Goal: Find contact information: Obtain details needed to contact an individual or organization

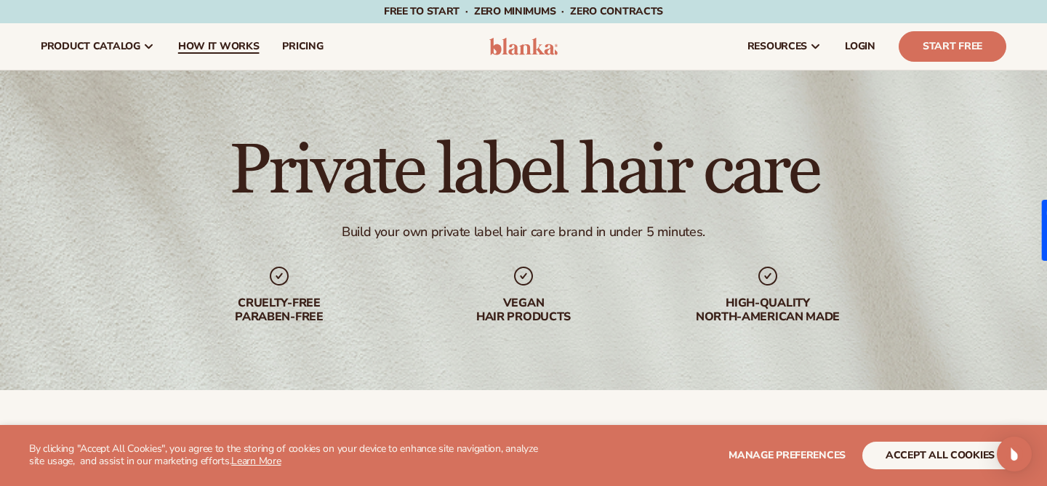
click at [194, 50] on span "How It Works" at bounding box center [218, 47] width 81 height 12
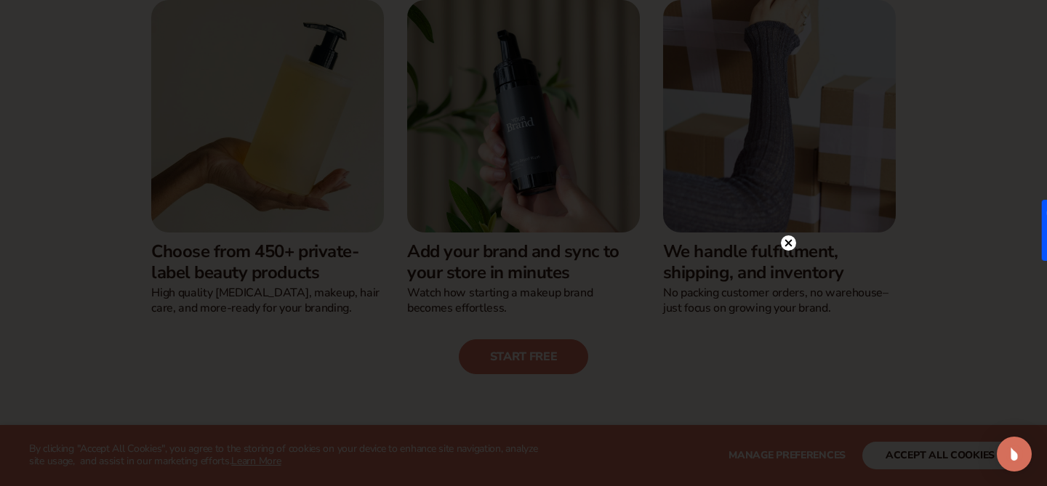
scroll to position [410, 0]
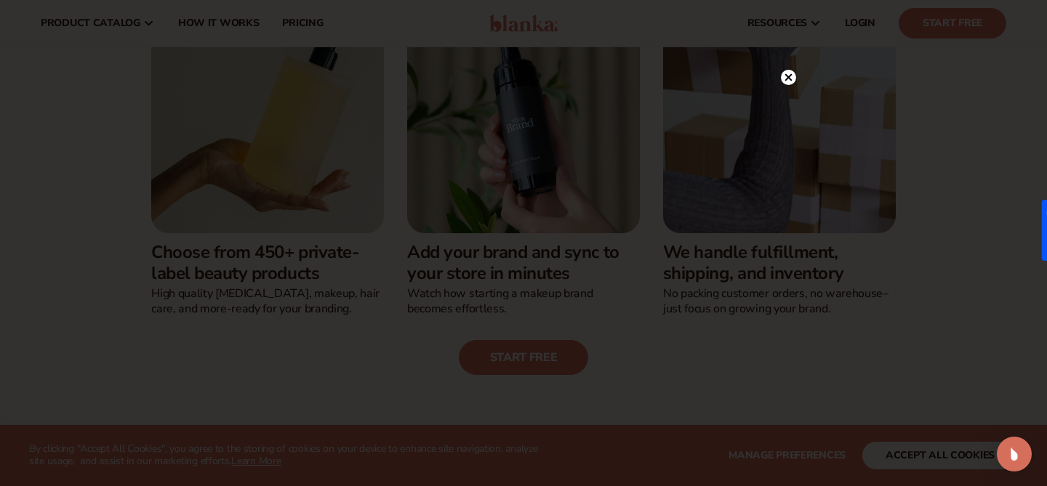
click at [787, 79] on icon at bounding box center [788, 77] width 7 height 7
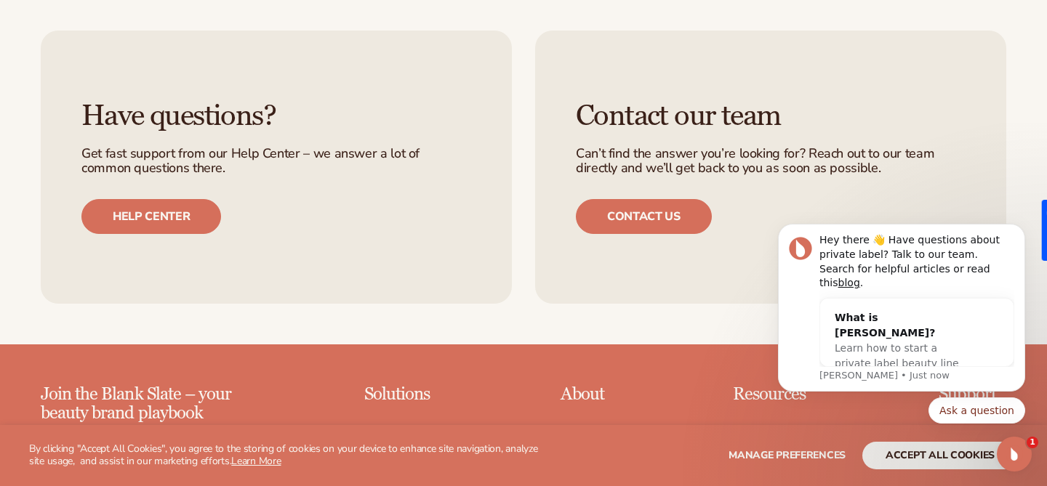
scroll to position [3386, 0]
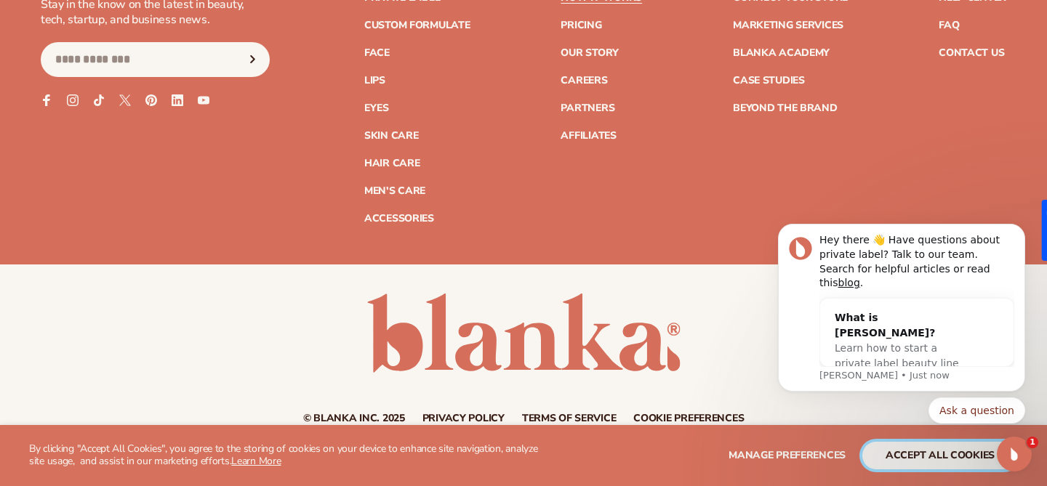
click at [948, 449] on button "accept all cookies" at bounding box center [940, 456] width 156 height 28
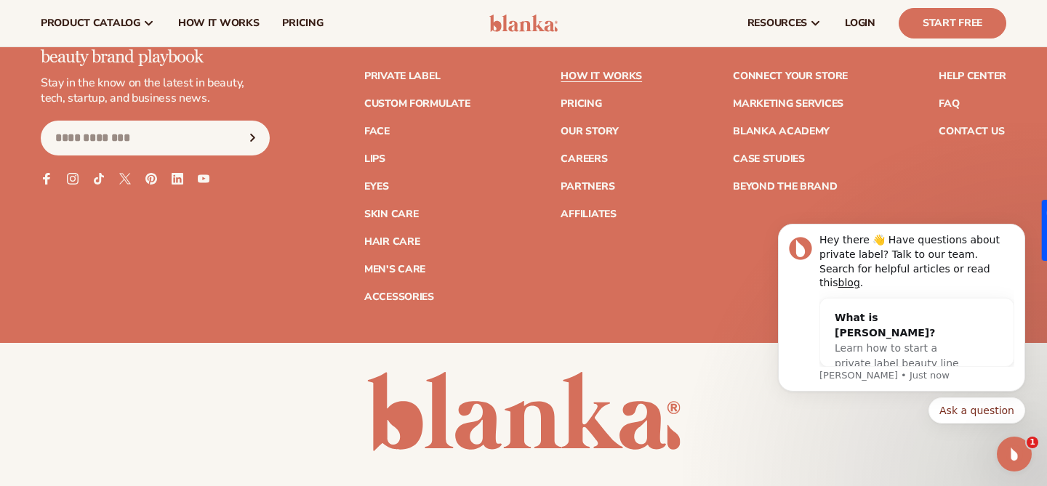
scroll to position [3290, 0]
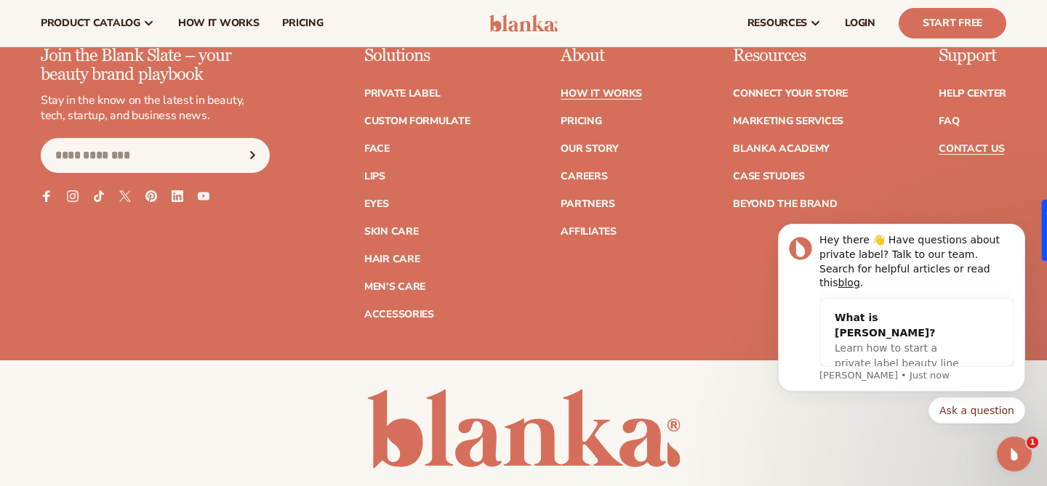
click at [968, 144] on link "Contact Us" at bounding box center [970, 149] width 65 height 10
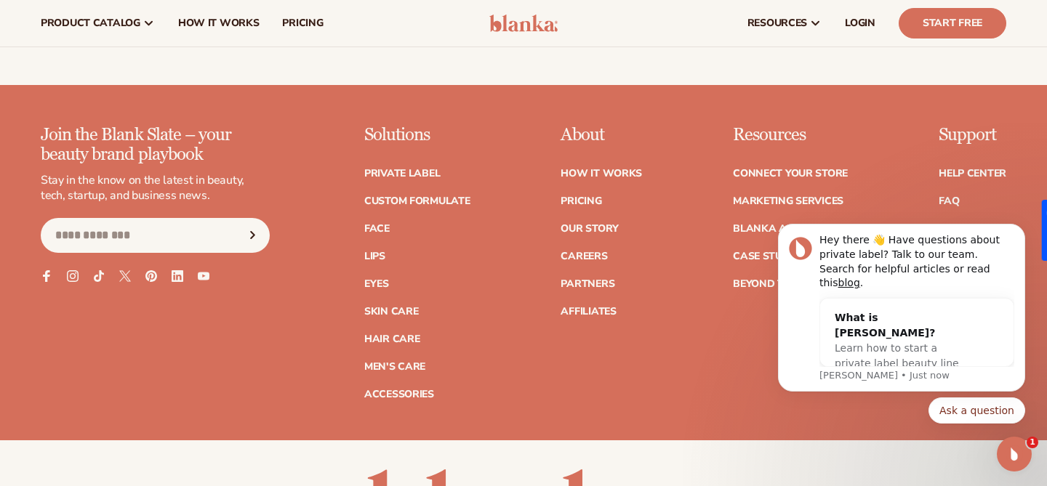
scroll to position [1231, 0]
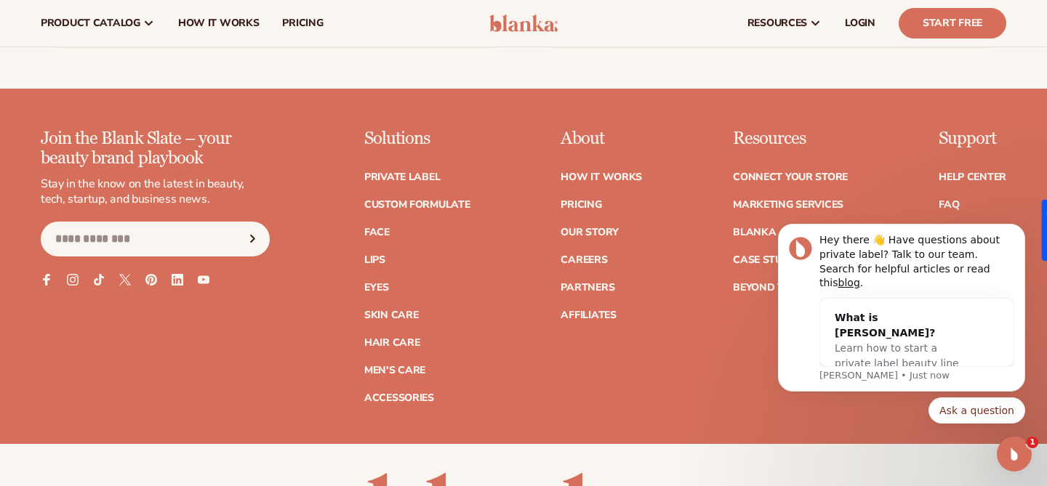
click at [128, 234] on input "Email" at bounding box center [155, 239] width 229 height 35
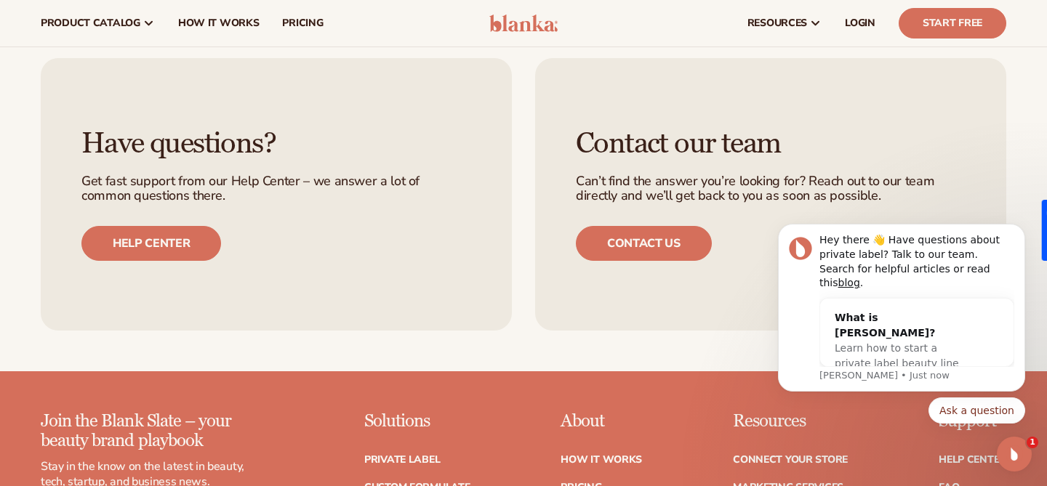
scroll to position [904, 0]
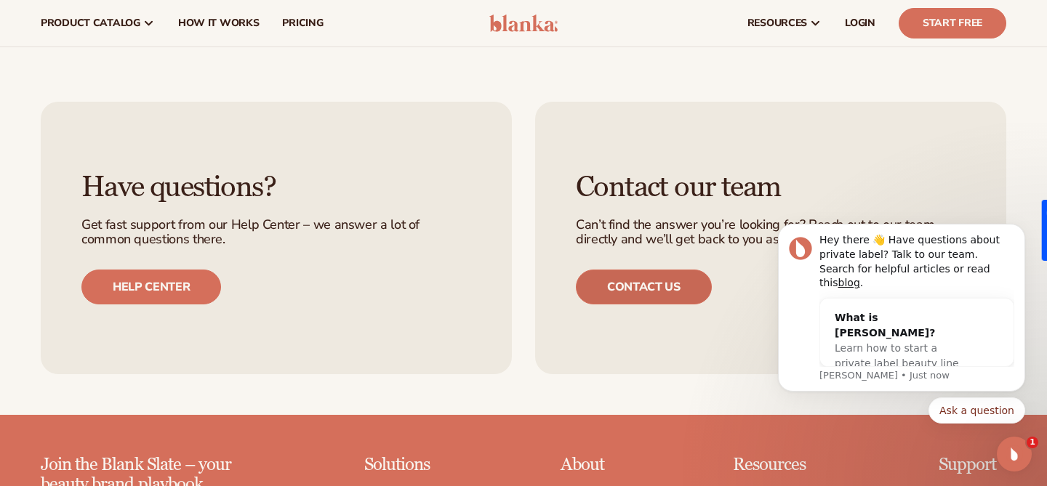
click at [654, 289] on link "Contact us" at bounding box center [644, 287] width 136 height 35
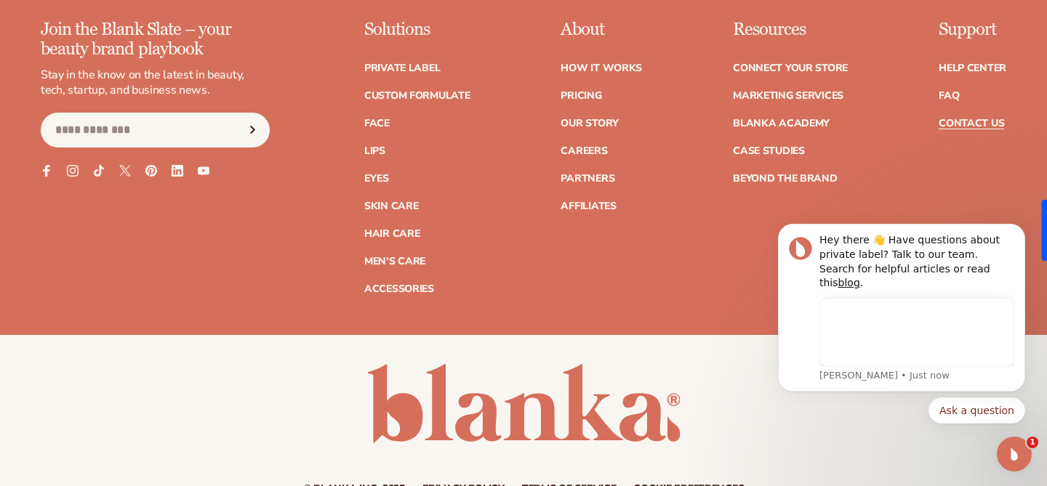
scroll to position [1436, 0]
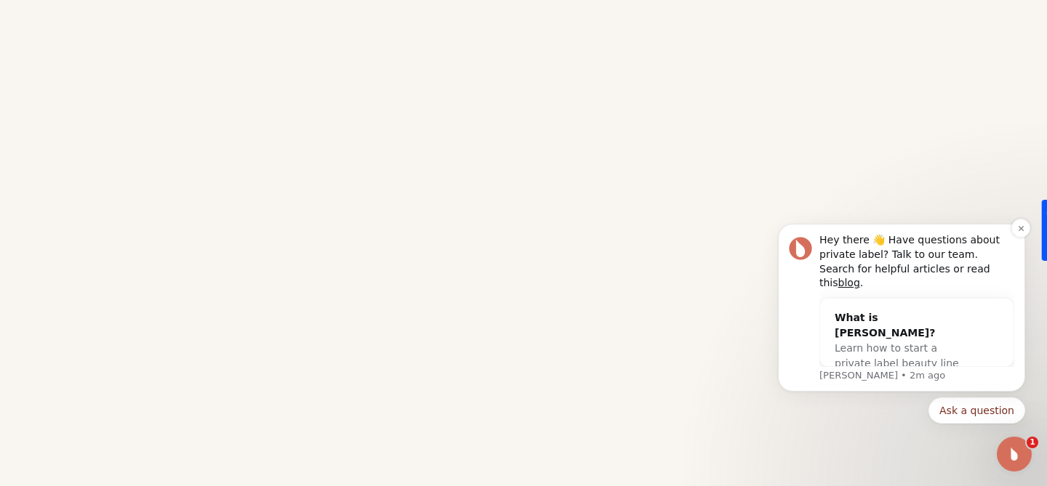
scroll to position [499, 0]
